Goal: Task Accomplishment & Management: Use online tool/utility

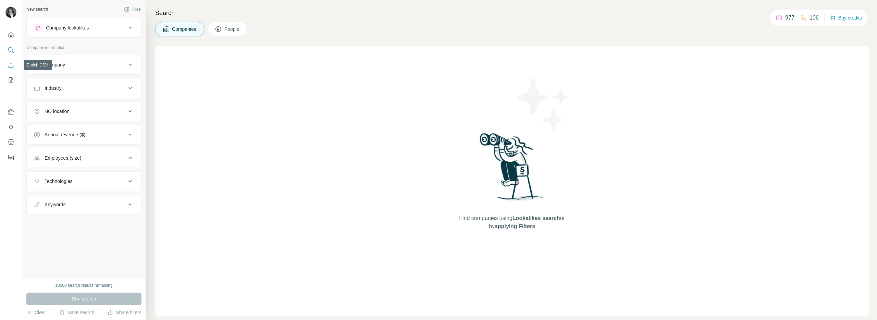
click at [10, 66] on icon "Enrich CSV" at bounding box center [11, 65] width 7 height 7
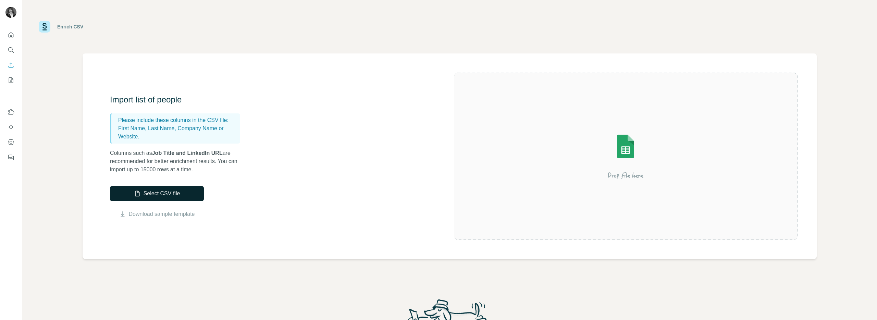
click at [191, 195] on button "Select CSV file" at bounding box center [157, 193] width 94 height 15
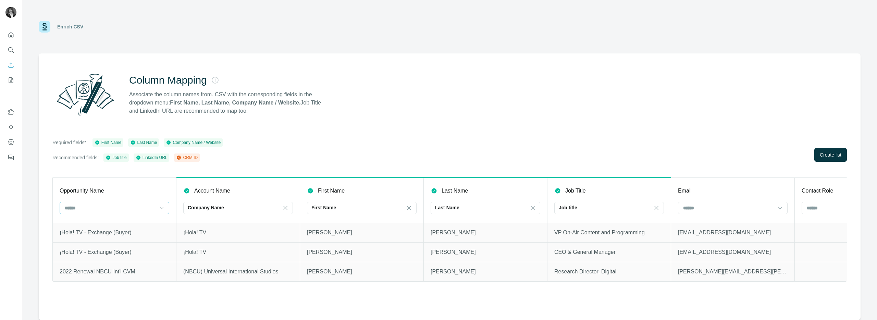
click at [165, 209] on icon at bounding box center [161, 208] width 7 height 7
click at [327, 146] on div "Required fields*: First Name Last Name Company Name / Website Recommended field…" at bounding box center [449, 149] width 795 height 23
click at [14, 65] on icon "Enrich CSV" at bounding box center [11, 65] width 7 height 7
click at [12, 69] on button "Enrich CSV" at bounding box center [10, 65] width 11 height 12
click at [12, 36] on icon "Quick start" at bounding box center [11, 35] width 7 height 7
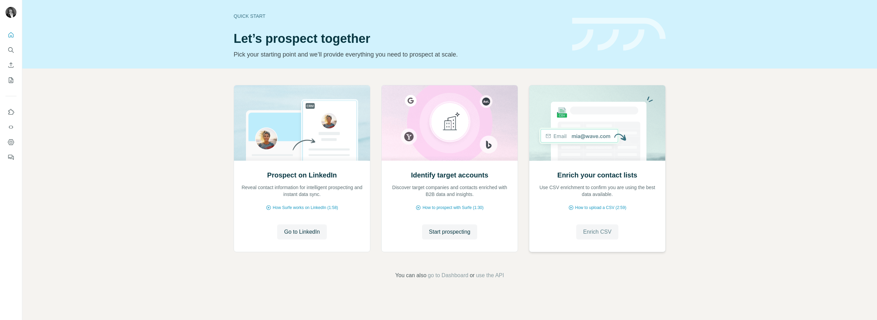
click at [605, 232] on span "Enrich CSV" at bounding box center [597, 232] width 28 height 8
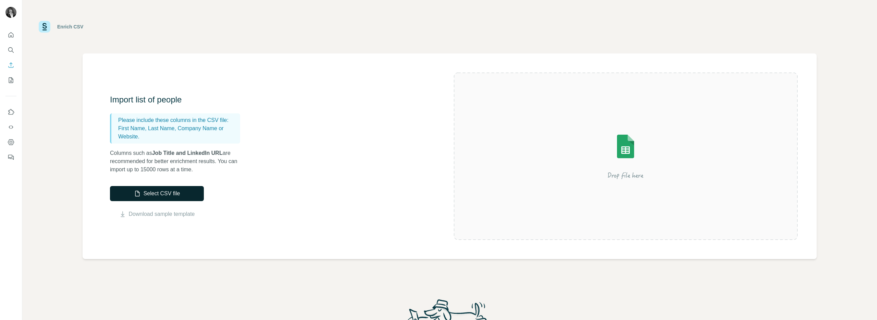
click at [170, 192] on button "Select CSV file" at bounding box center [157, 193] width 94 height 15
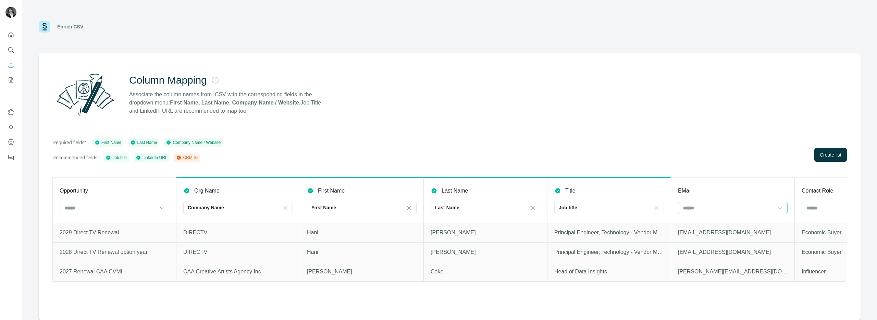
click at [778, 209] on icon at bounding box center [780, 208] width 7 height 7
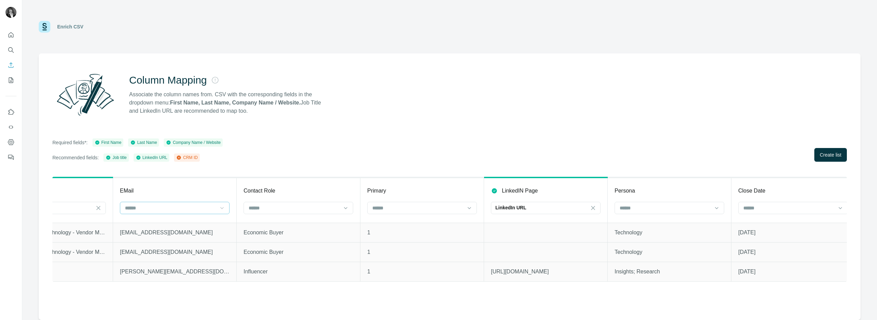
scroll to position [0, 567]
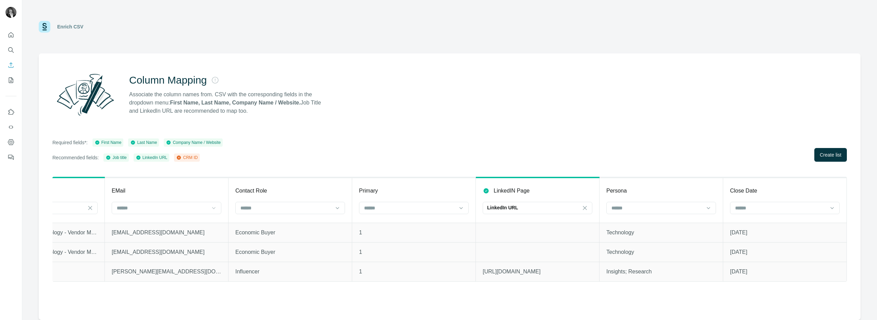
drag, startPoint x: 827, startPoint y: 155, endPoint x: 752, endPoint y: 165, distance: 75.4
click at [827, 155] on span "Create list" at bounding box center [831, 155] width 22 height 7
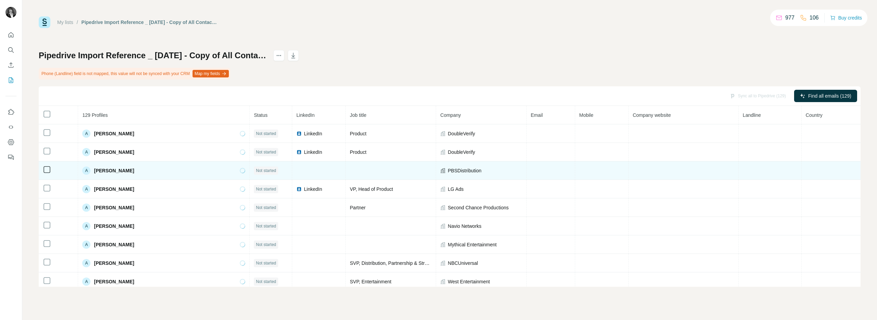
scroll to position [23, 0]
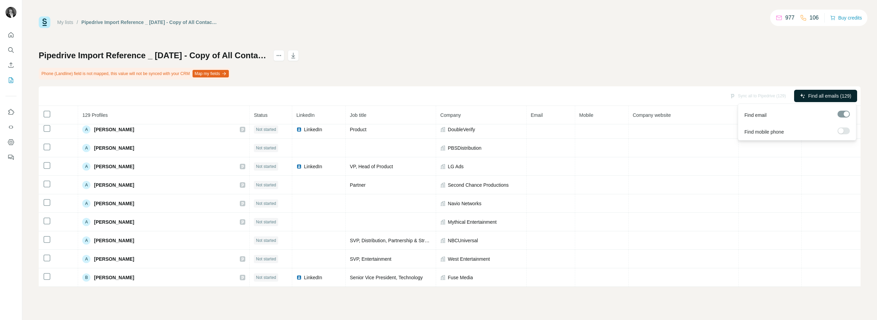
click at [822, 93] on span "Find all emails (129)" at bounding box center [830, 96] width 43 height 7
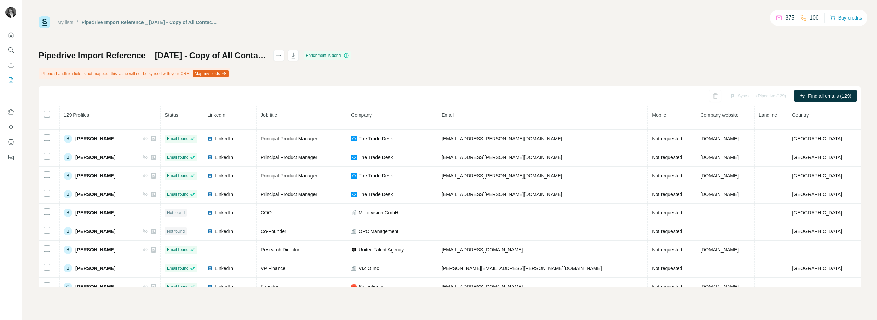
scroll to position [208, 0]
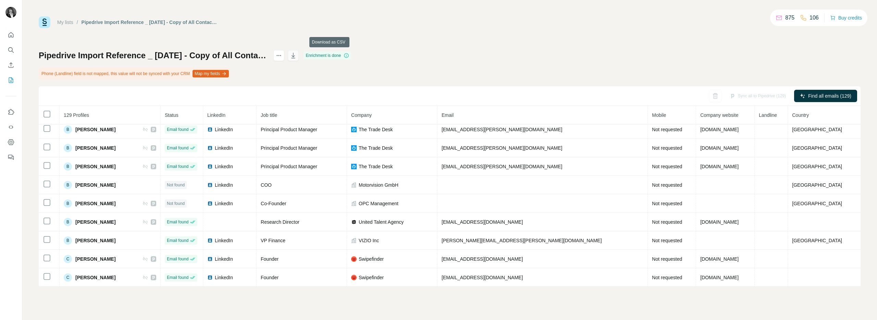
click at [295, 56] on icon "button" at bounding box center [293, 56] width 3 height 2
